Goal: Find specific page/section

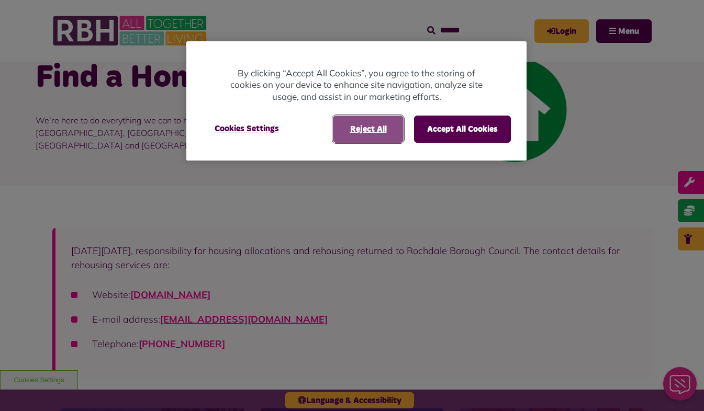
click at [356, 128] on button "Reject All" at bounding box center [368, 129] width 71 height 27
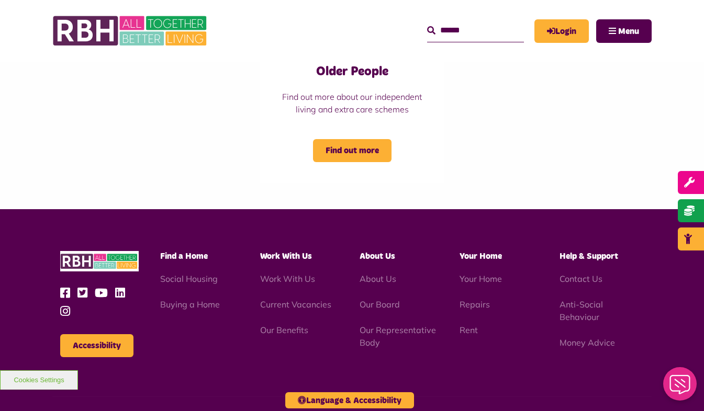
scroll to position [942, 0]
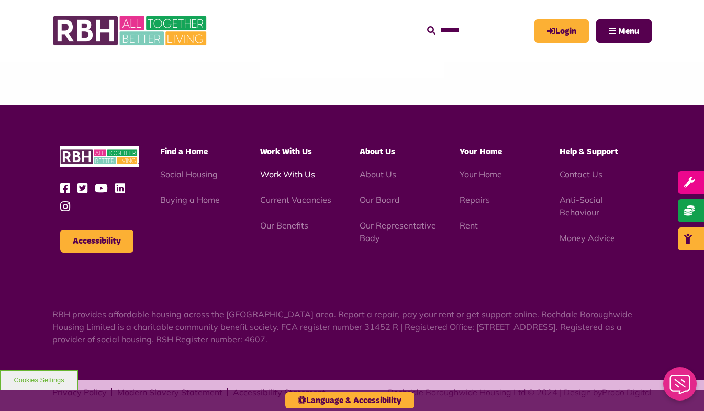
click at [295, 180] on link "Work With Us" at bounding box center [287, 174] width 55 height 10
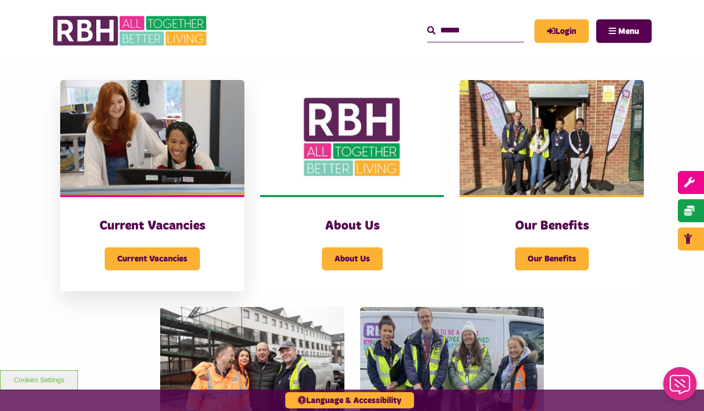
scroll to position [157, 0]
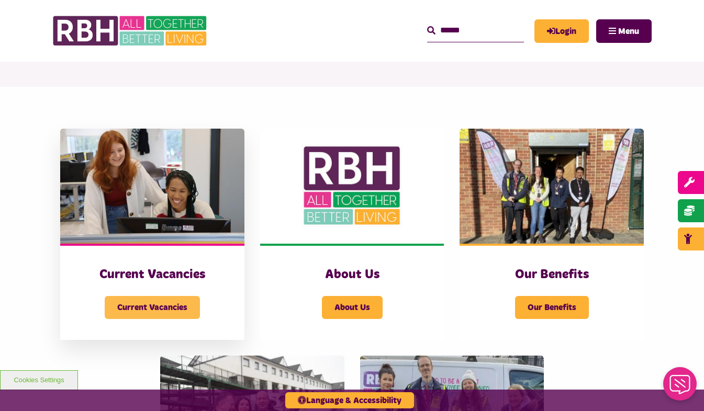
click at [140, 309] on span "Current Vacancies" at bounding box center [152, 307] width 95 height 23
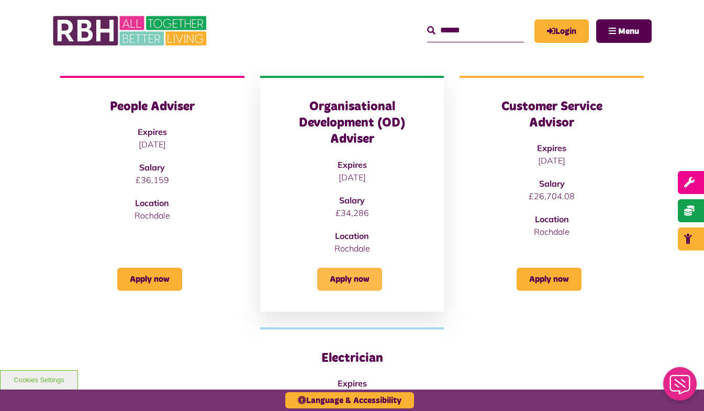
scroll to position [105, 0]
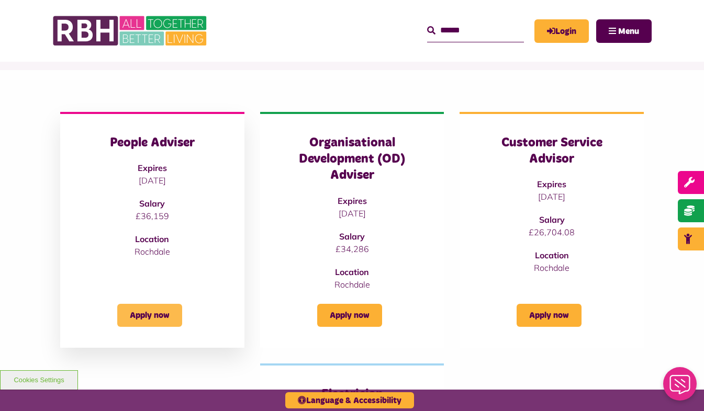
click at [158, 312] on link "Apply now" at bounding box center [149, 315] width 65 height 23
